Goal: Information Seeking & Learning: Learn about a topic

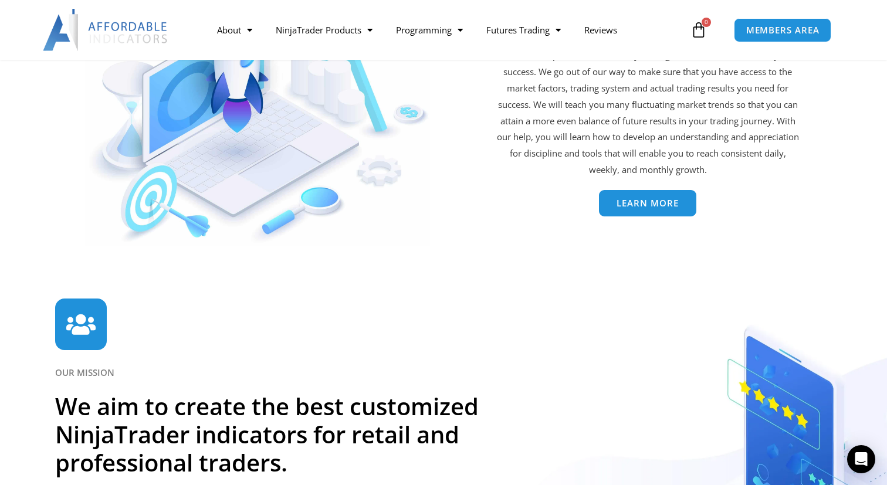
scroll to position [2637, 0]
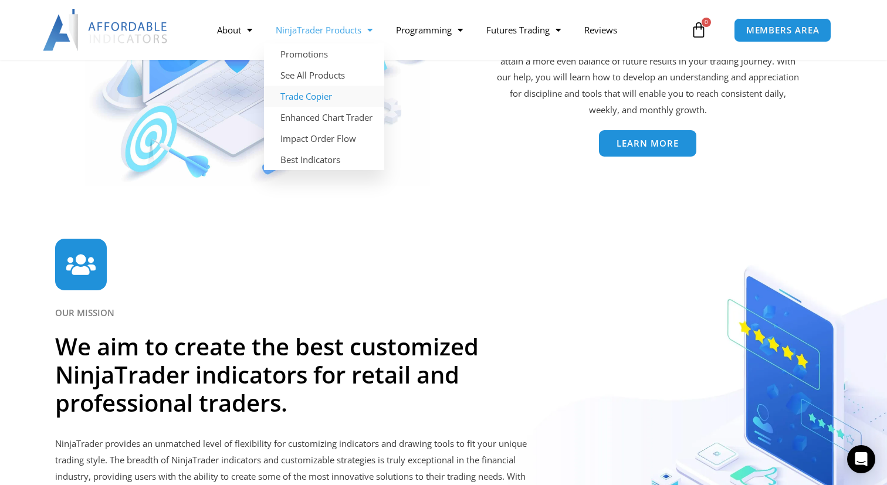
click at [328, 93] on link "Trade Copier" at bounding box center [324, 96] width 120 height 21
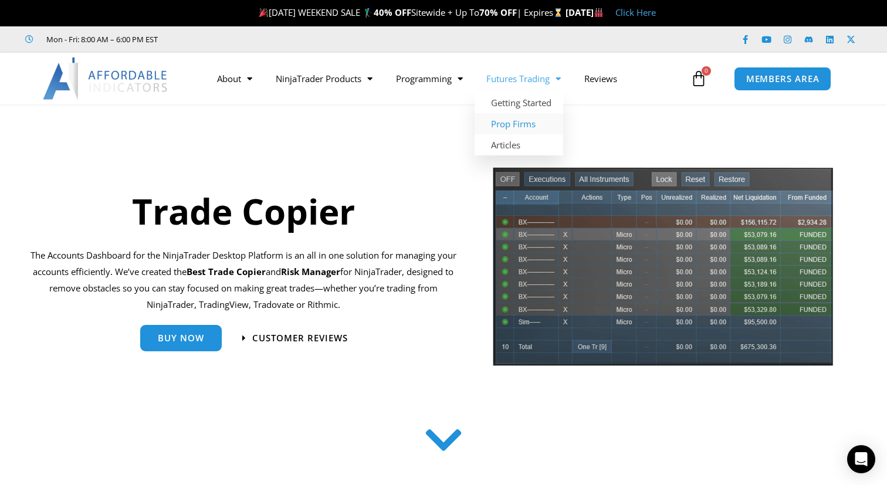
click at [531, 127] on link "Prop Firms" at bounding box center [518, 123] width 89 height 21
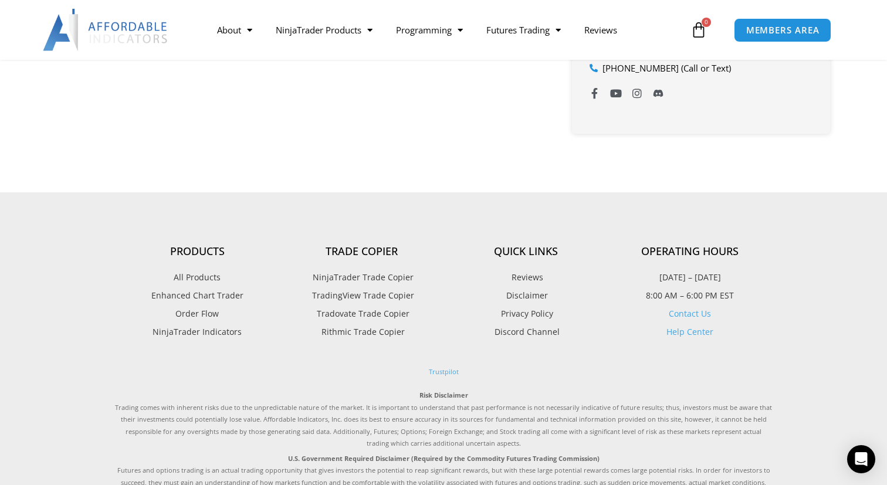
scroll to position [895, 0]
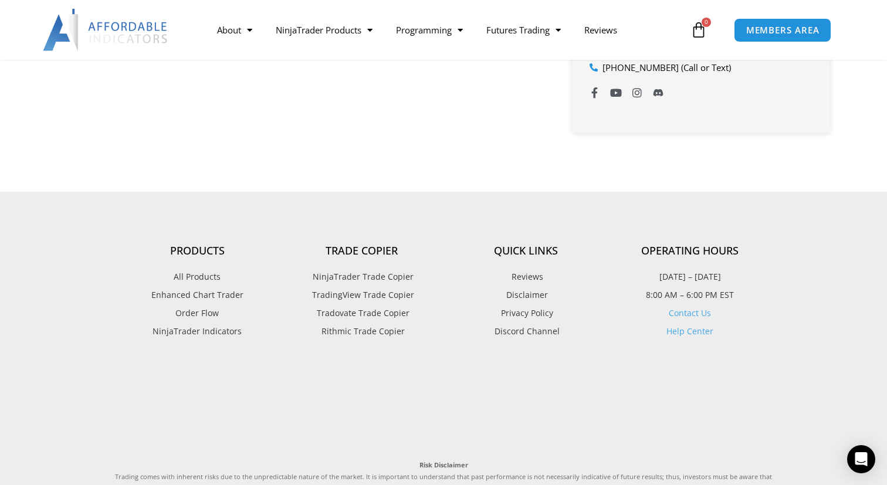
click at [393, 295] on span "TradingView Trade Copier" at bounding box center [361, 294] width 105 height 15
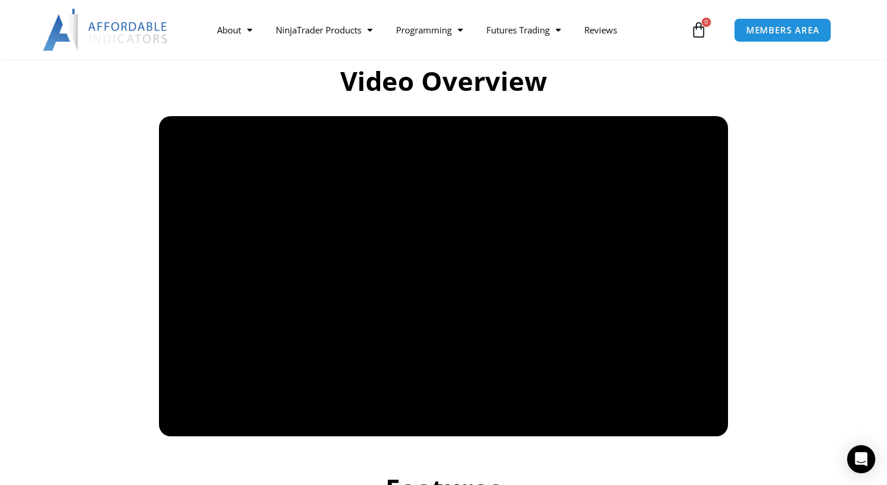
scroll to position [807, 0]
